Goal: Information Seeking & Learning: Learn about a topic

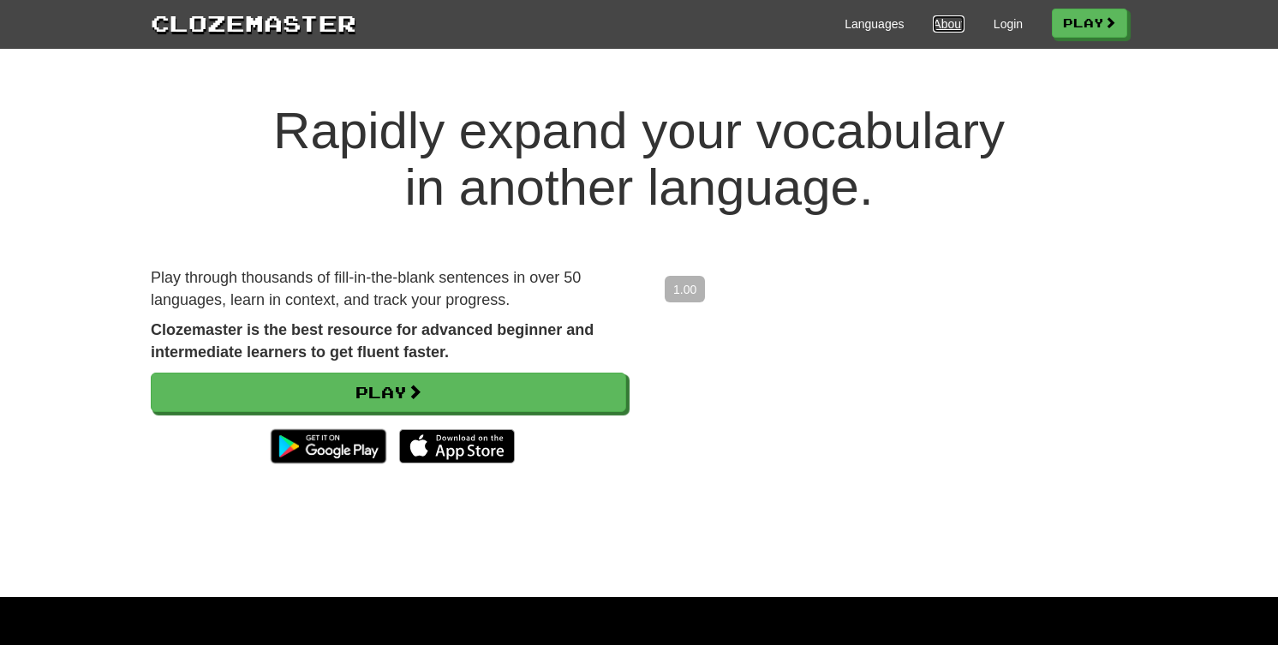
click at [933, 23] on link "About" at bounding box center [949, 23] width 32 height 17
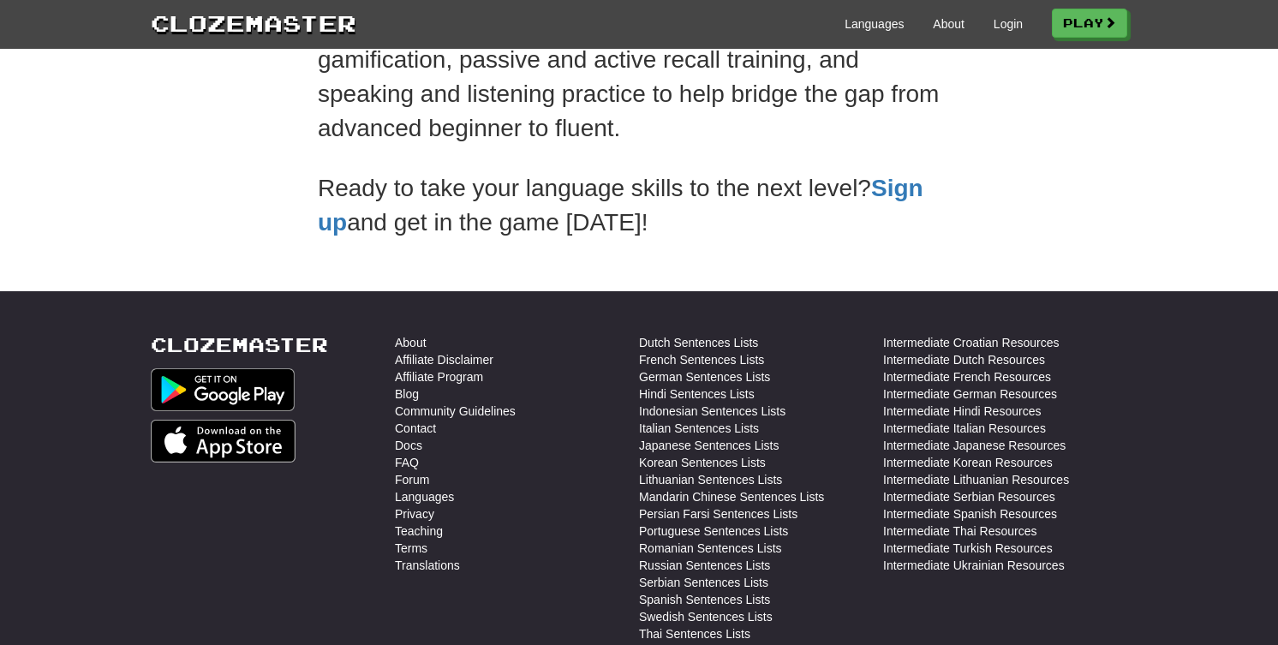
scroll to position [464, 0]
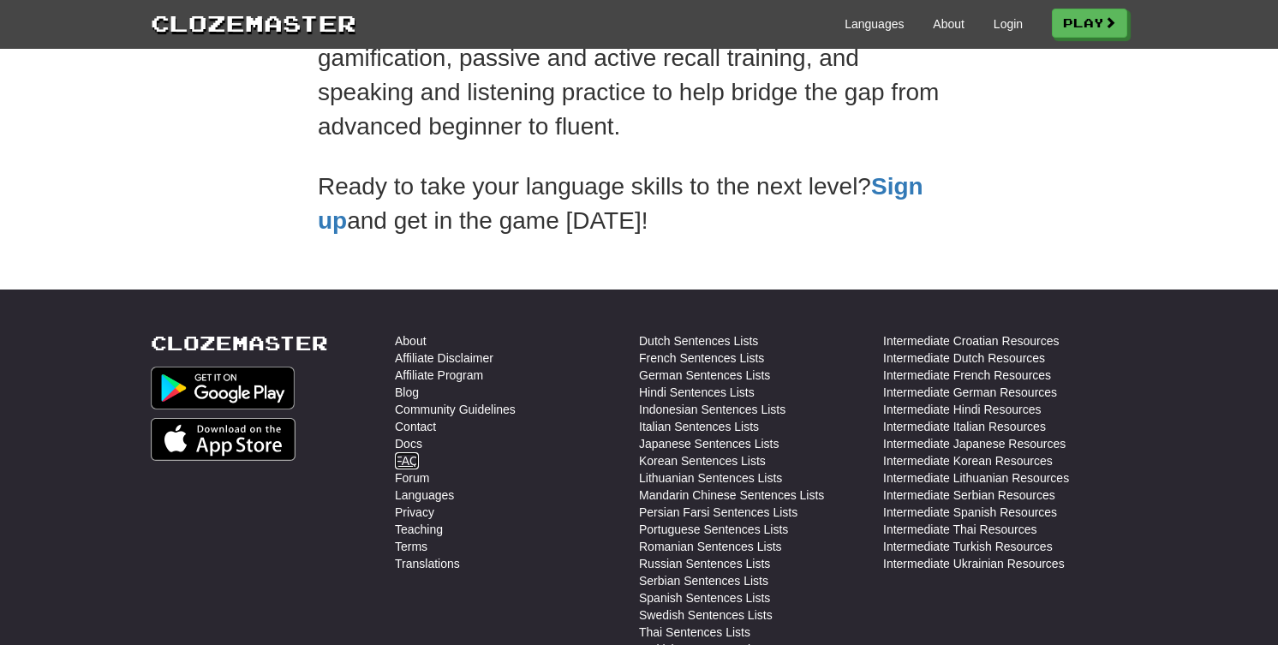
click at [404, 462] on link "FAQ" at bounding box center [407, 460] width 24 height 17
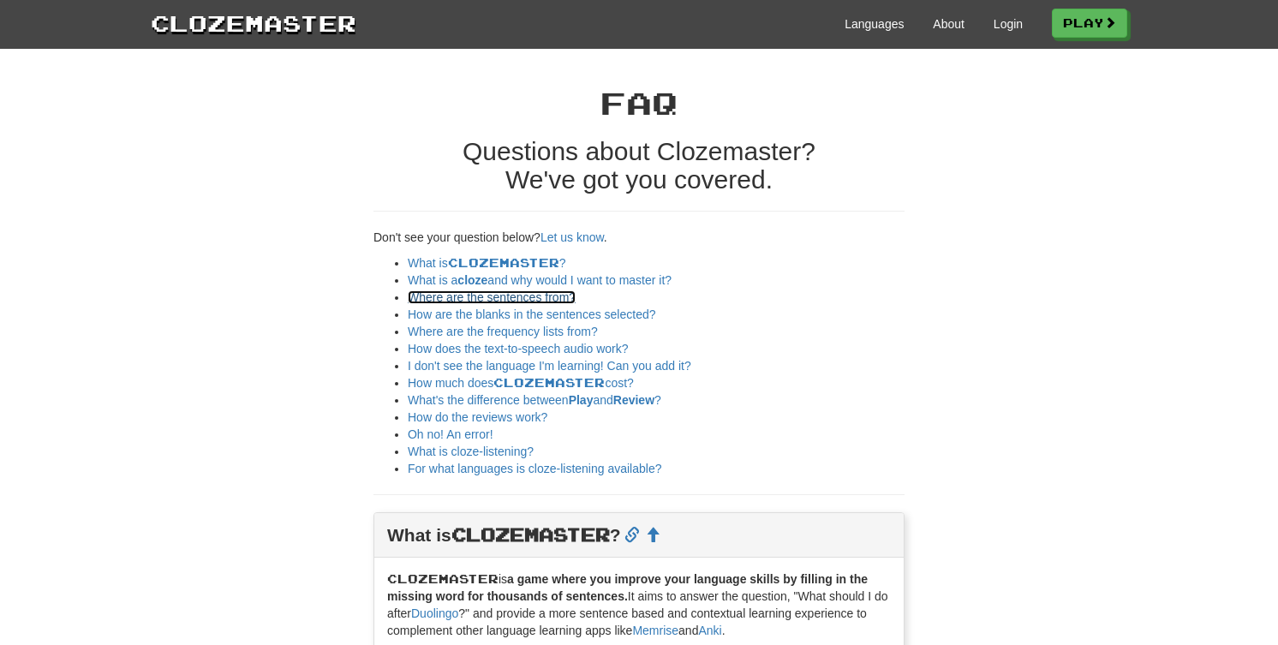
click at [429, 290] on link "Where are the sentences from?" at bounding box center [492, 297] width 168 height 14
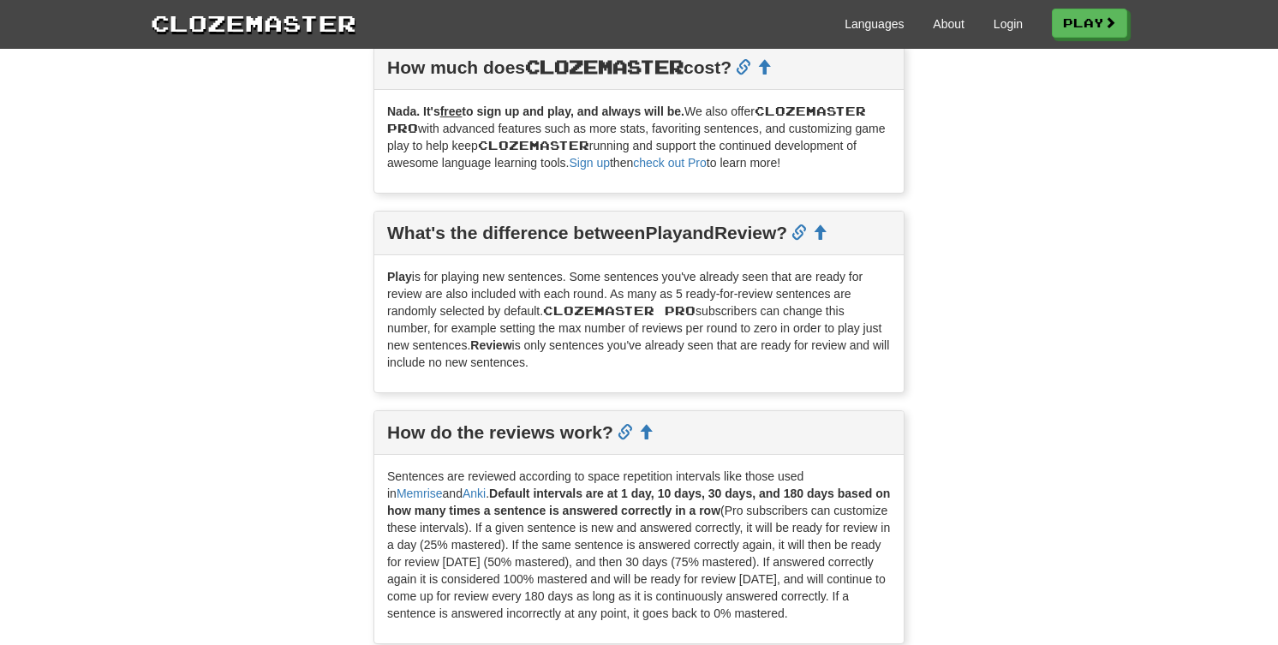
scroll to position [1730, 0]
click at [686, 164] on link "check out Pro" at bounding box center [670, 164] width 74 height 14
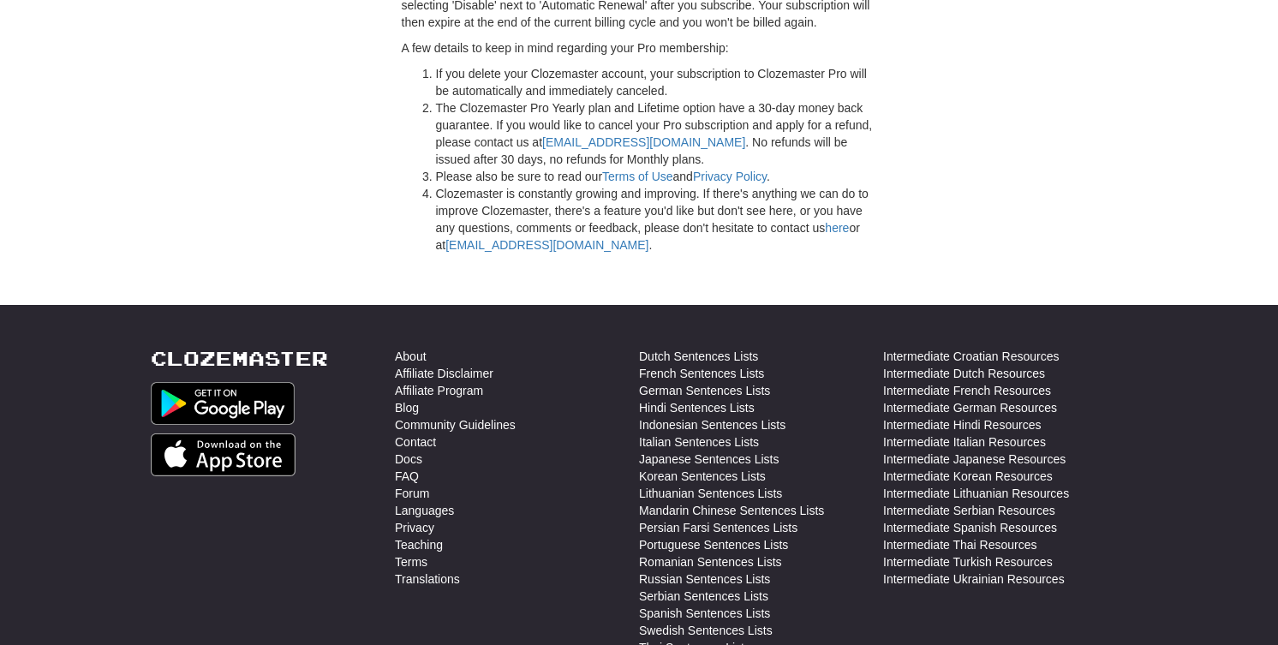
scroll to position [4600, 0]
